Goal: Information Seeking & Learning: Find specific fact

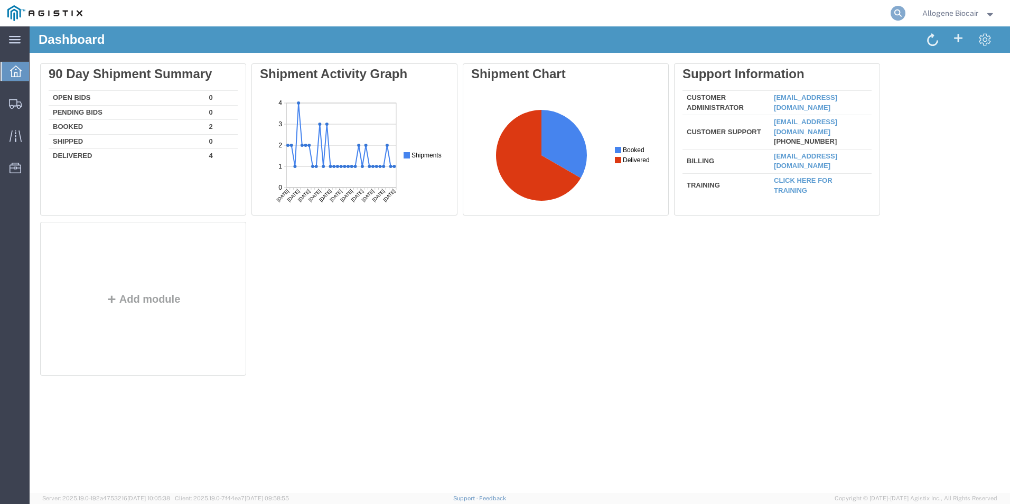
click at [894, 18] on icon at bounding box center [897, 13] width 15 height 15
click at [677, 21] on input "search" at bounding box center [729, 13] width 321 height 25
type input "432120"
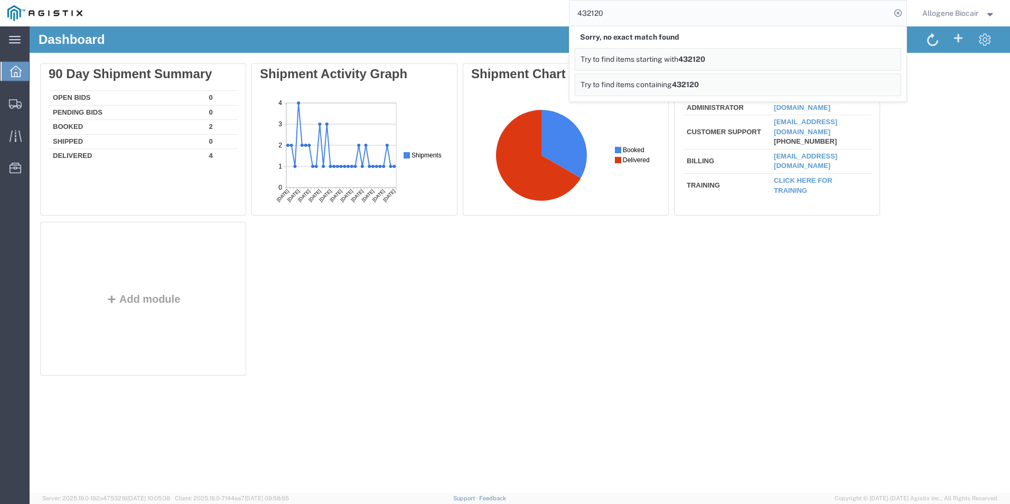
click at [687, 298] on div "Delete 90 Day Shipment Summary Open Bids 0 Pending Bids 0 Booked 2 Shipped 0 De…" at bounding box center [519, 221] width 959 height 317
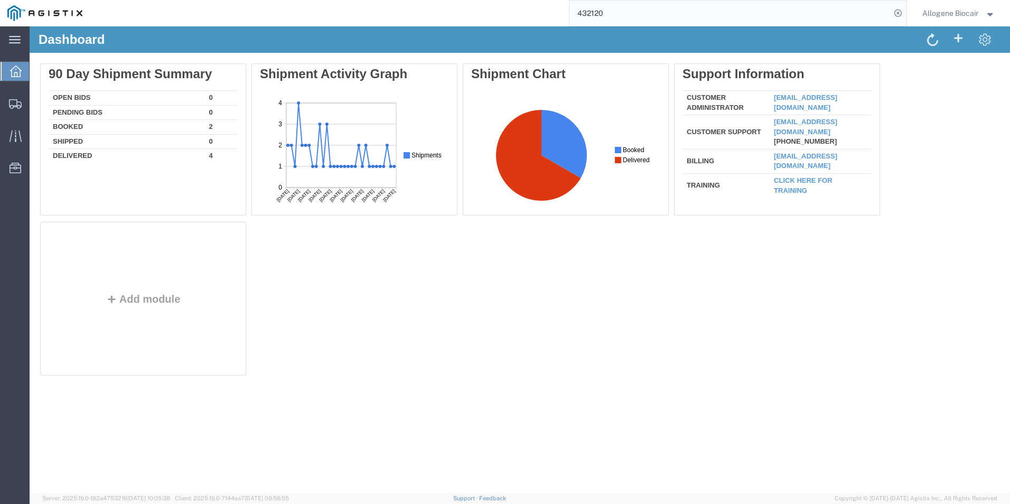
drag, startPoint x: 542, startPoint y: 423, endPoint x: 517, endPoint y: 395, distance: 36.7
click at [535, 419] on div "Dashboard Delete 90 Day Shipment Summary Open Bids 0 Pending Bids 0 Booked 2 Sh…" at bounding box center [520, 259] width 980 height 466
click at [871, 46] on div at bounding box center [764, 42] width 489 height 19
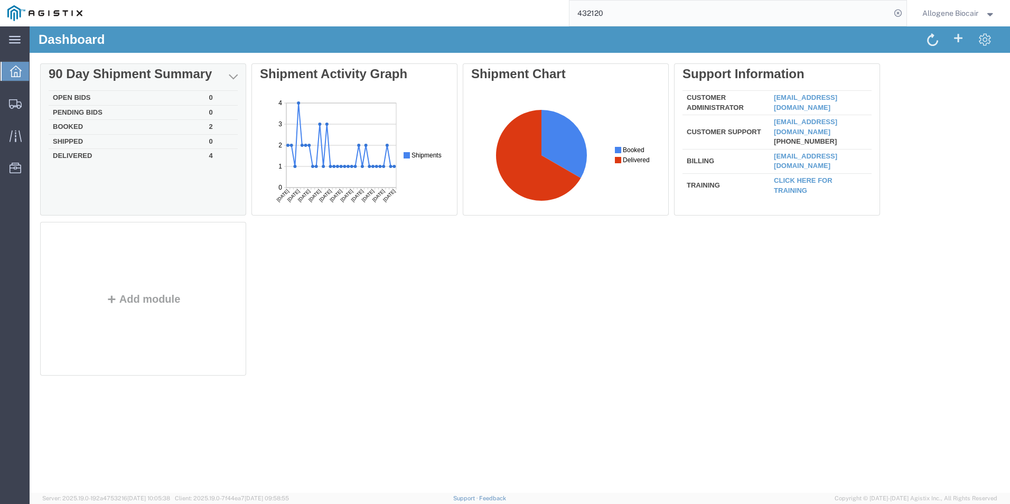
click at [73, 129] on td "Booked" at bounding box center [127, 127] width 156 height 15
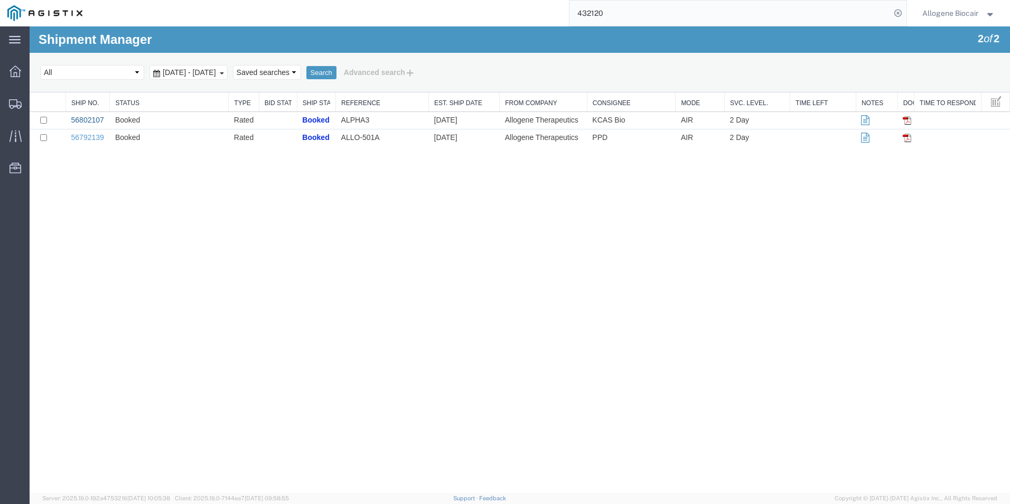
click at [80, 119] on link "56802107" at bounding box center [87, 120] width 33 height 8
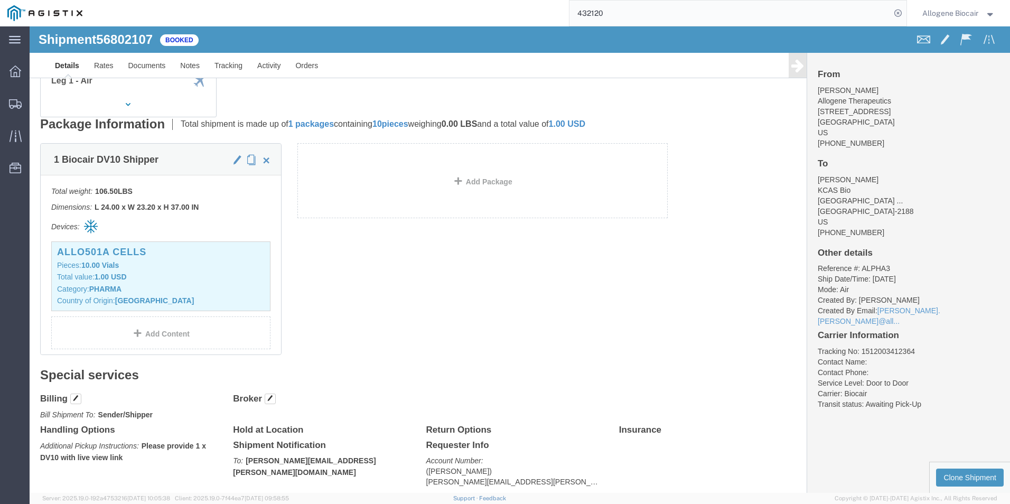
scroll to position [158, 0]
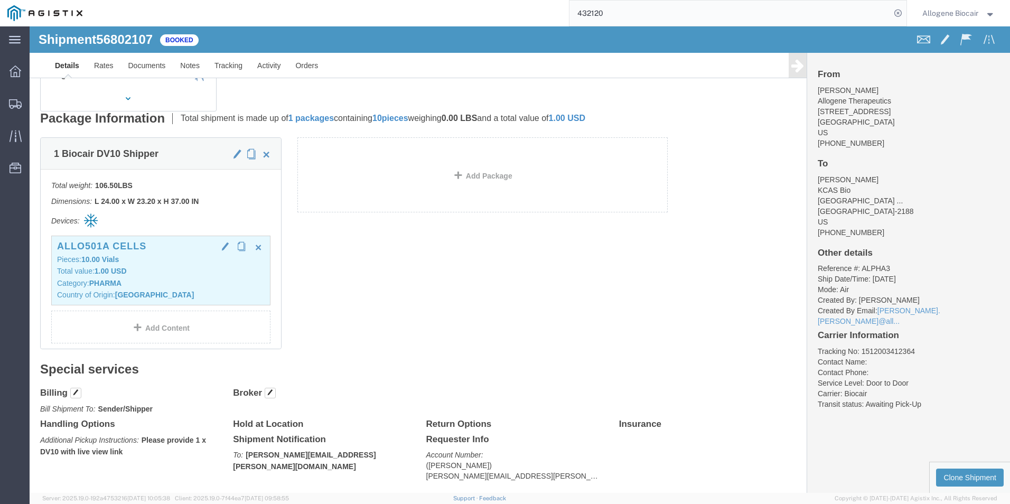
click p "Total value: 1.00 USD"
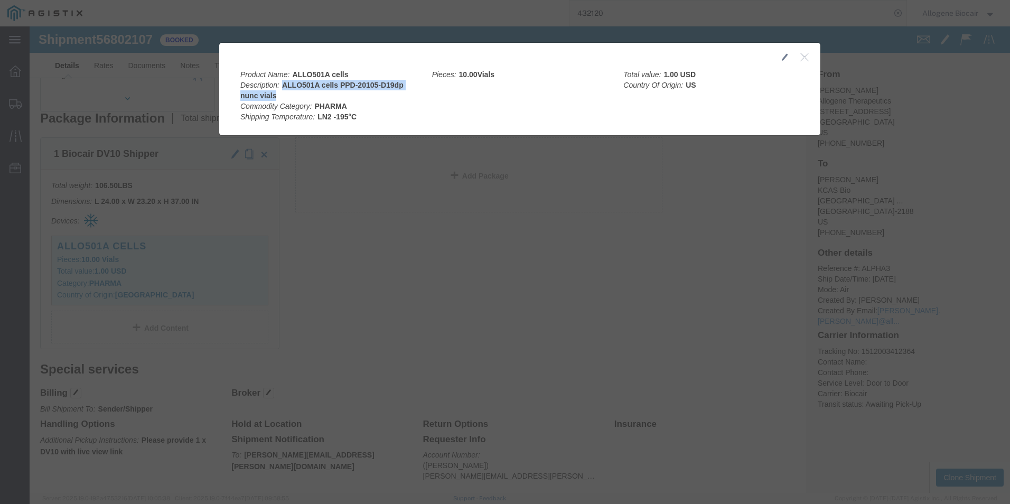
drag, startPoint x: 249, startPoint y: 57, endPoint x: 249, endPoint y: 68, distance: 11.1
click div "Product Name: ALLO501A cells Description: ALLO501A cells PPD-20105-D19dp nunc v…"
drag, startPoint x: 251, startPoint y: 68, endPoint x: 252, endPoint y: 59, distance: 9.0
copy b "ALLO501A cells PPD-20105-D19dp nunc vials"
click icon "button"
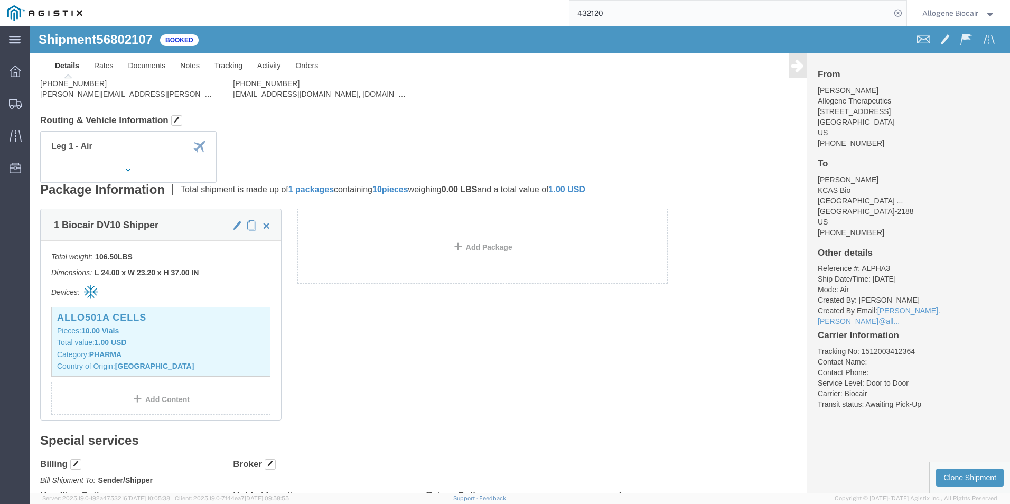
scroll to position [0, 0]
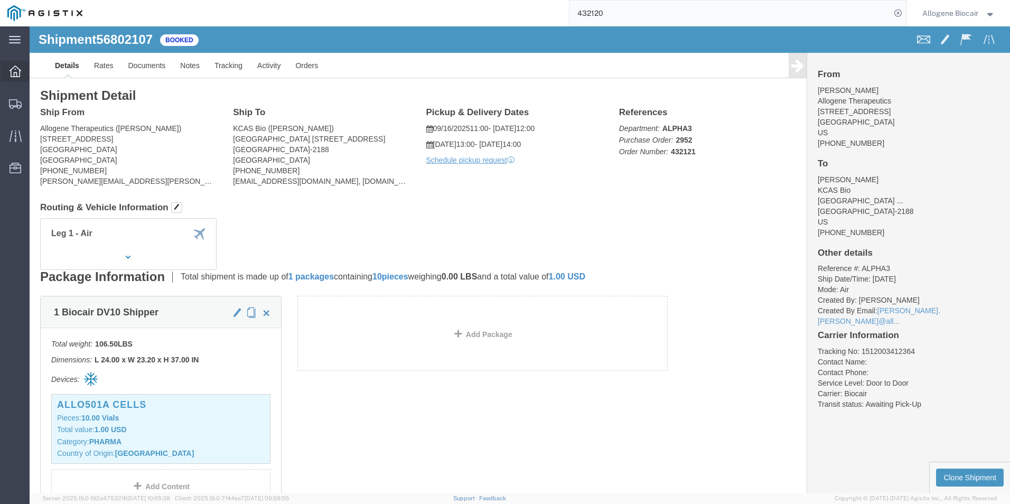
click at [17, 73] on icon at bounding box center [16, 71] width 12 height 12
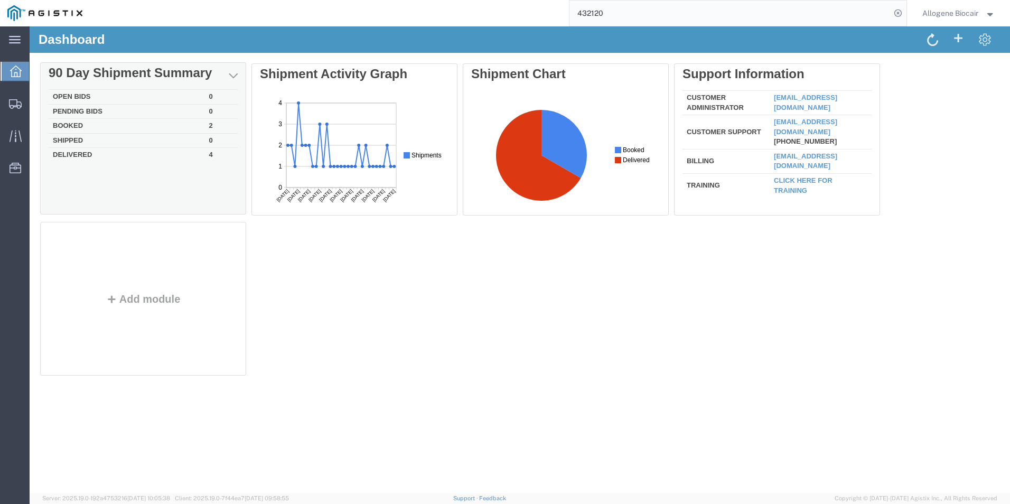
click at [75, 125] on div "Delete 90 Day Shipment Summary Open Bids 0 Pending Bids 0 Booked 2 Shipped 0 De…" at bounding box center [519, 221] width 959 height 317
click at [71, 126] on td "Booked" at bounding box center [127, 127] width 156 height 15
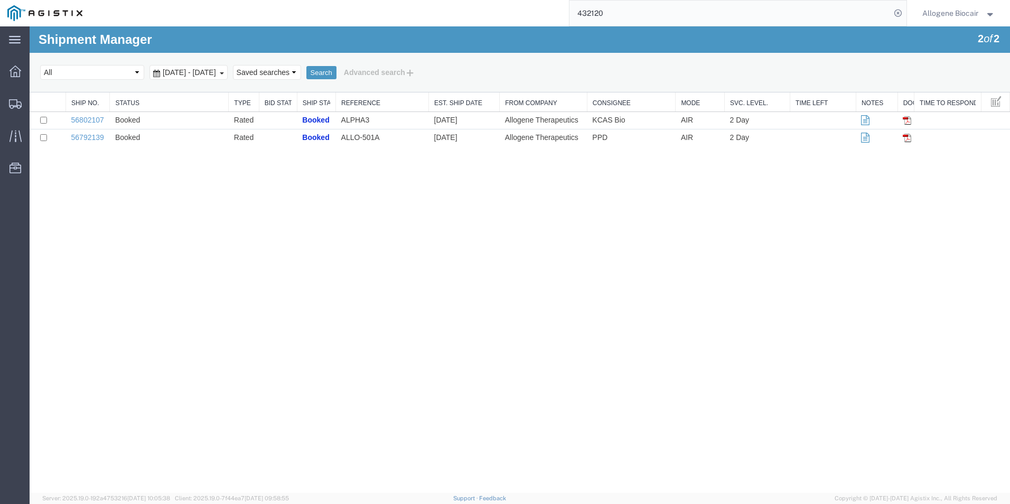
click at [81, 138] on link "56792139" at bounding box center [87, 137] width 33 height 8
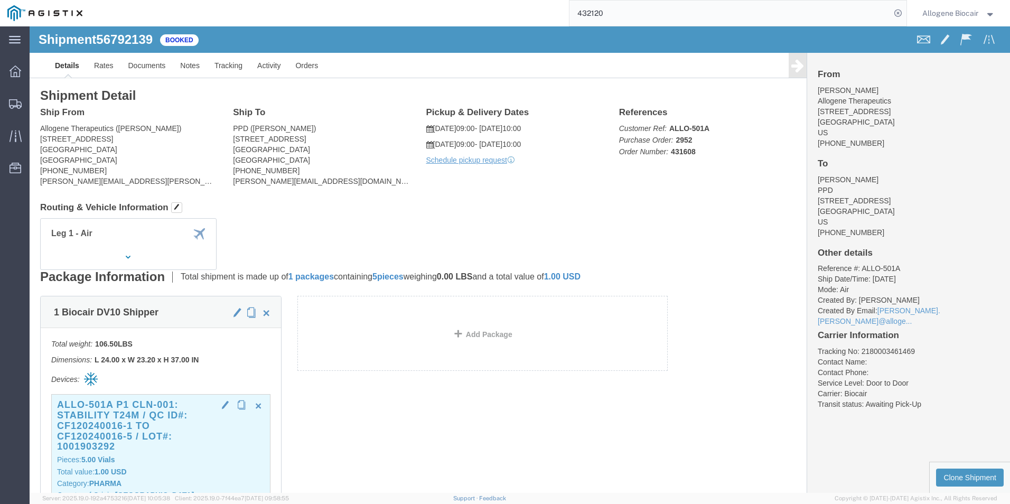
click h3 "ALLO-501A P1 CLN-001: Stability T24M / QC ID#: CF120240016-1 to CF120240016-5 /…"
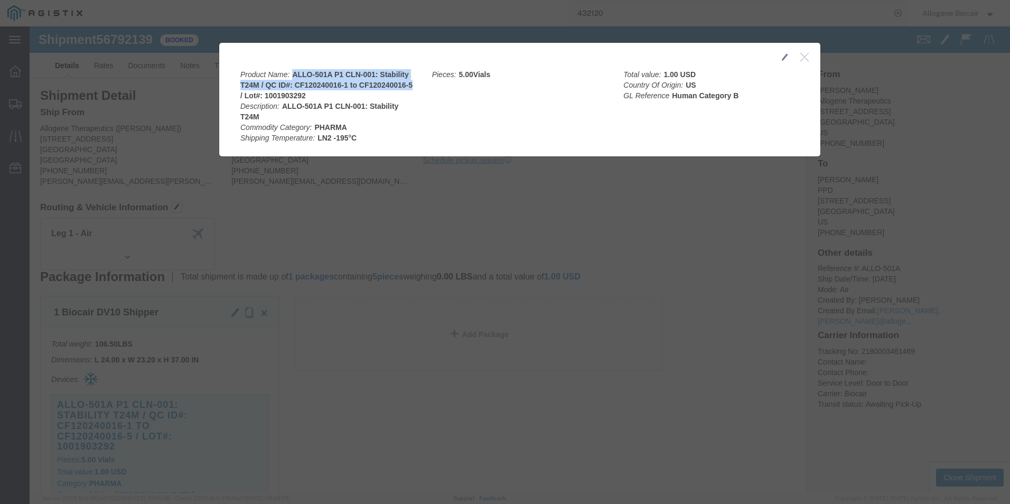
drag, startPoint x: 260, startPoint y: 45, endPoint x: 375, endPoint y: 58, distance: 115.8
click b "ALLO-501A P1 CLN-001: Stability T24M / QC ID#: CF120240016-1 to CF120240016-5 /…"
drag, startPoint x: 375, startPoint y: 58, endPoint x: 357, endPoint y: 53, distance: 19.0
drag, startPoint x: 357, startPoint y: 53, endPoint x: 351, endPoint y: 44, distance: 11.1
click b "ALLO-501A P1 CLN-001: Stability T24M / QC ID#: CF120240016-1 to CF120240016-5 /…"
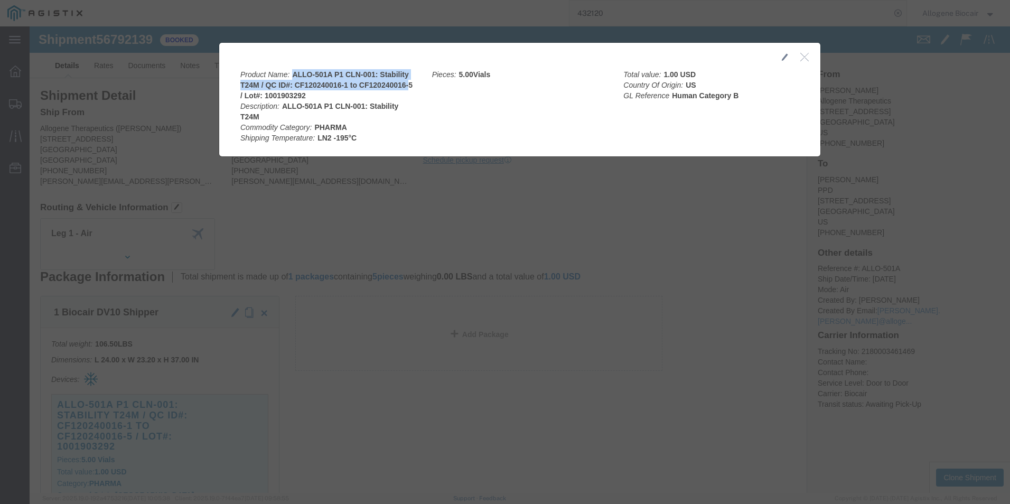
click div
drag, startPoint x: 387, startPoint y: 66, endPoint x: 418, endPoint y: 83, distance: 35.7
click div "Product Name: ALLO-501A P1 CLN-001: Stability T24M / QC ID#: CF120240016-1 to C…"
drag, startPoint x: 260, startPoint y: 43, endPoint x: 383, endPoint y: 55, distance: 124.1
click div "Product Name: ALLO-501A P1 CLN-001: Stability T24M / QC ID#: CF120240016-1 to C…"
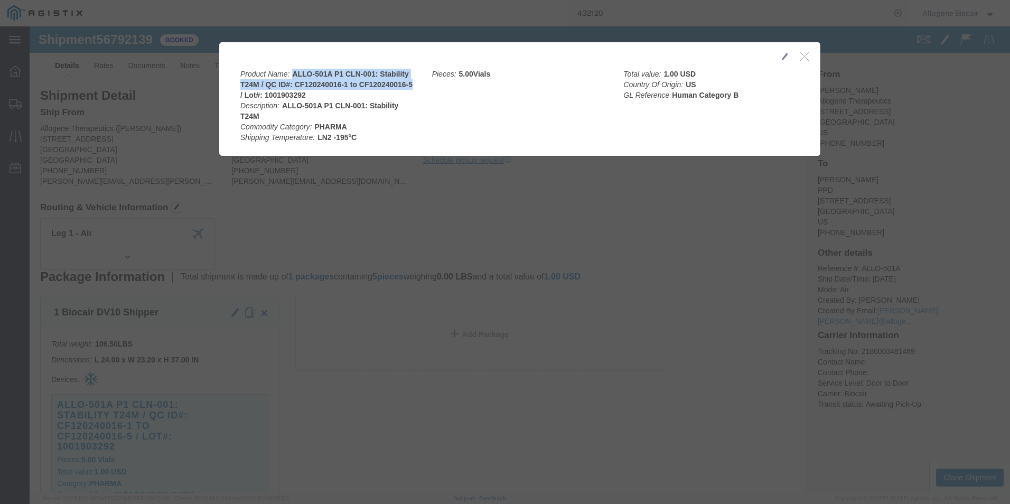
drag, startPoint x: 383, startPoint y: 55, endPoint x: 363, endPoint y: 53, distance: 20.7
copy b "ALLO-501A P1 CLN-001: Stability T24M / QC ID#: CF120240016-1 to CF120240016-5"
click div "Product Name: ALLO-501A P1 CLN-001: Stability T24M / QC ID#: CF120240016-1 to C…"
drag, startPoint x: 276, startPoint y: 71, endPoint x: 233, endPoint y: 71, distance: 42.2
click div "Product Name: ALLO-501A P1 CLN-001: Stability T24M / QC ID#: CF120240016-1 to C…"
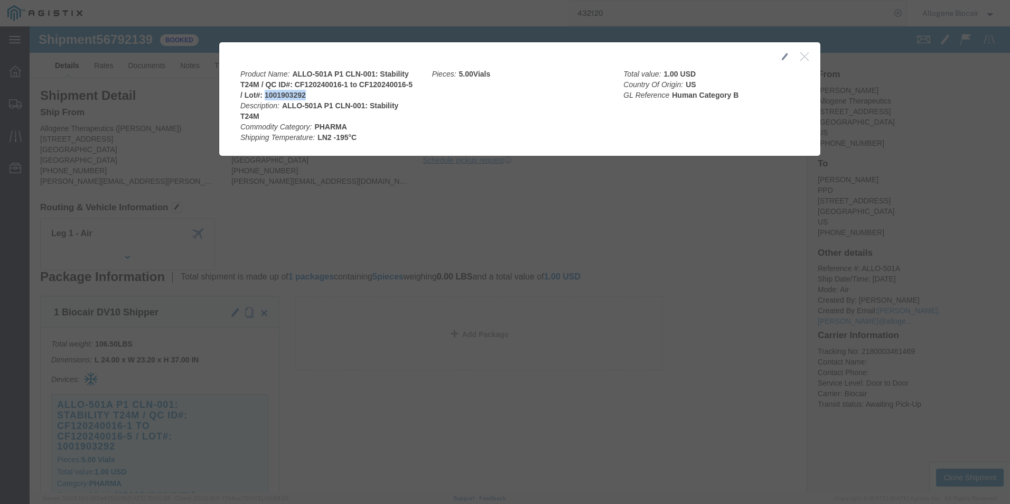
copy b "1001903292"
click div "Product Name: ALLO-501A P1 CLN-001: Stability T24M / QC ID#: CF120240016-1 to C…"
drag, startPoint x: 261, startPoint y: 45, endPoint x: 380, endPoint y: 56, distance: 119.4
click div "Product Name: ALLO-501A P1 CLN-001: Stability T24M / QC ID#: CF120240016-1 to C…"
drag, startPoint x: 378, startPoint y: 56, endPoint x: 354, endPoint y: 51, distance: 23.8
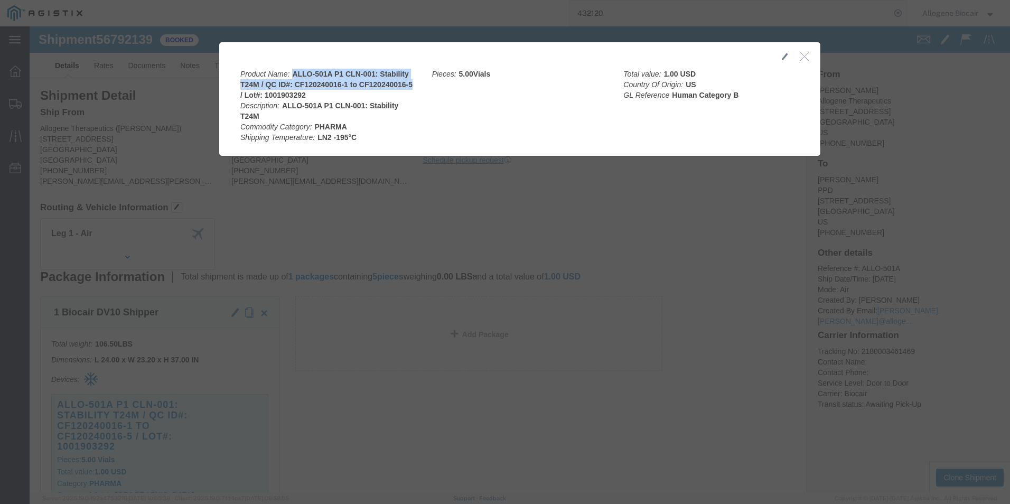
copy b "ALLO-501A P1 CLN-001: Stability T24M / QC ID#: CF120240016-1 to CF120240016-5"
